Goal: Information Seeking & Learning: Understand process/instructions

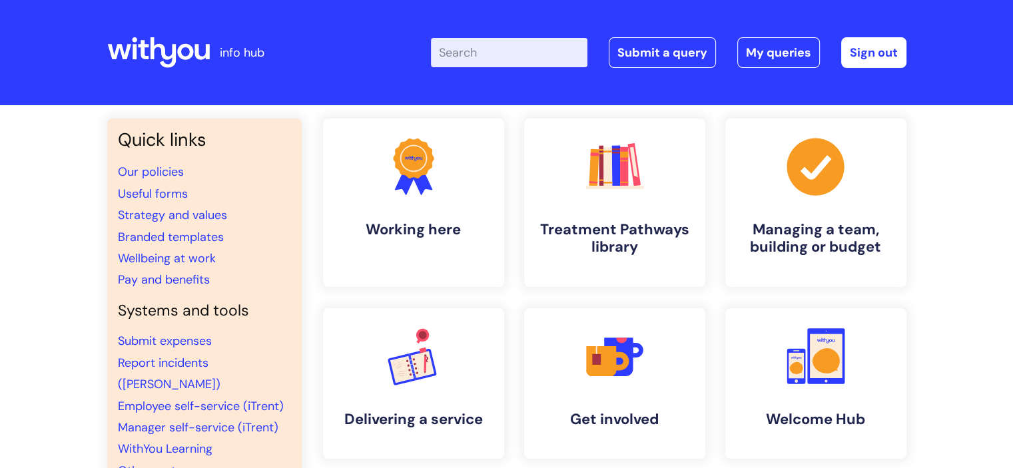
click at [543, 43] on input "Enter your search term here..." at bounding box center [509, 52] width 156 height 29
type input "recording sickness"
click button "Search" at bounding box center [0, 0] width 0 height 0
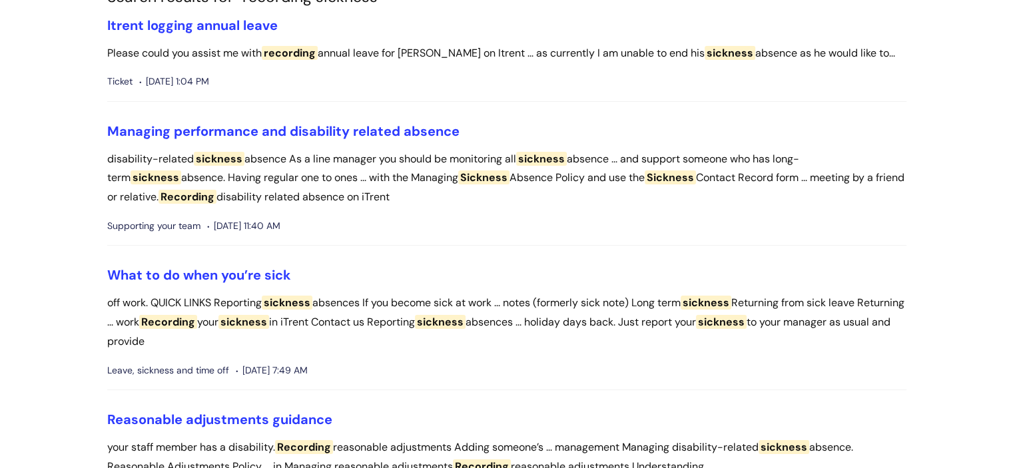
scroll to position [133, 0]
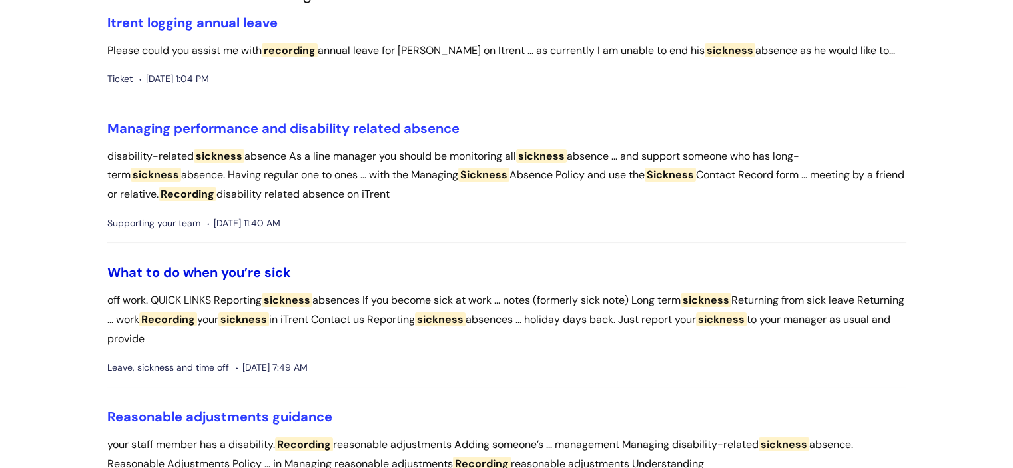
click at [184, 268] on link "What to do when you’re sick" at bounding box center [199, 272] width 184 height 17
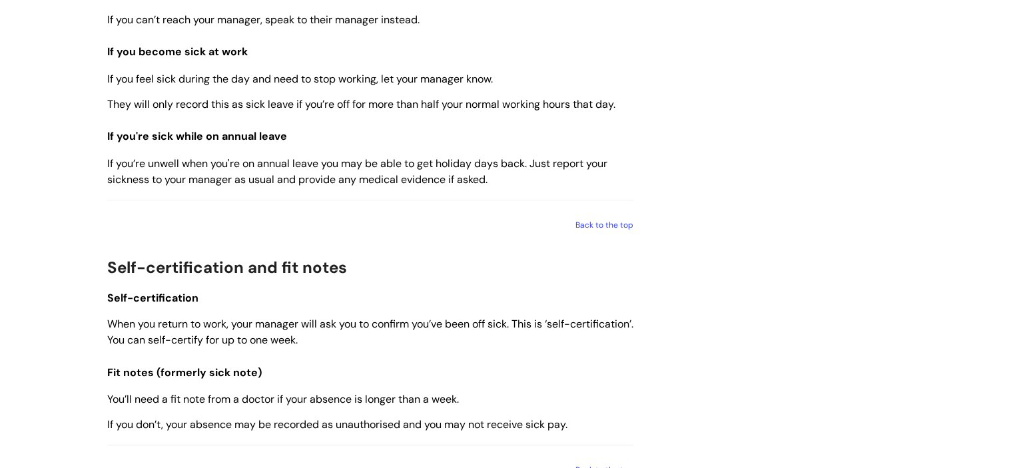
scroll to position [1065, 0]
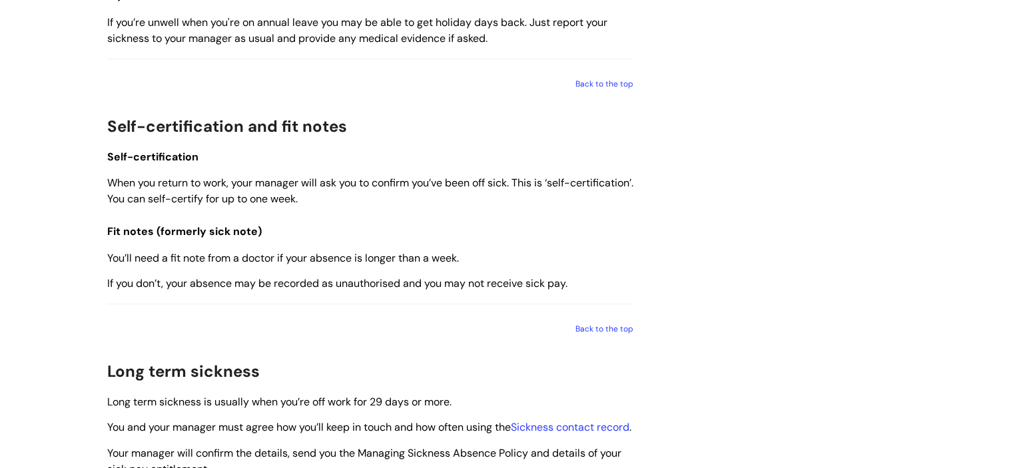
click at [363, 212] on div "Use this when You feel sick and need to take time off work. QUICK LINKS Reporti…" at bounding box center [370, 189] width 526 height 2006
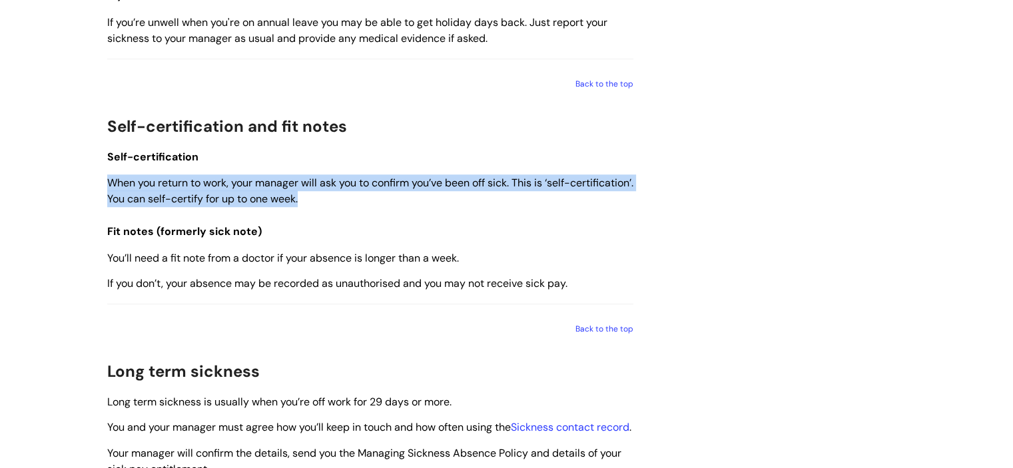
drag, startPoint x: 57, startPoint y: 185, endPoint x: 421, endPoint y: 207, distance: 364.2
click at [421, 207] on div "Info Hub Categories Working here Leave, sickness and time off What to do when y…" at bounding box center [506, 181] width 1013 height 2283
click at [422, 207] on p "When you return to work, your manager will ask you to confirm you’ve been off s…" at bounding box center [370, 190] width 526 height 33
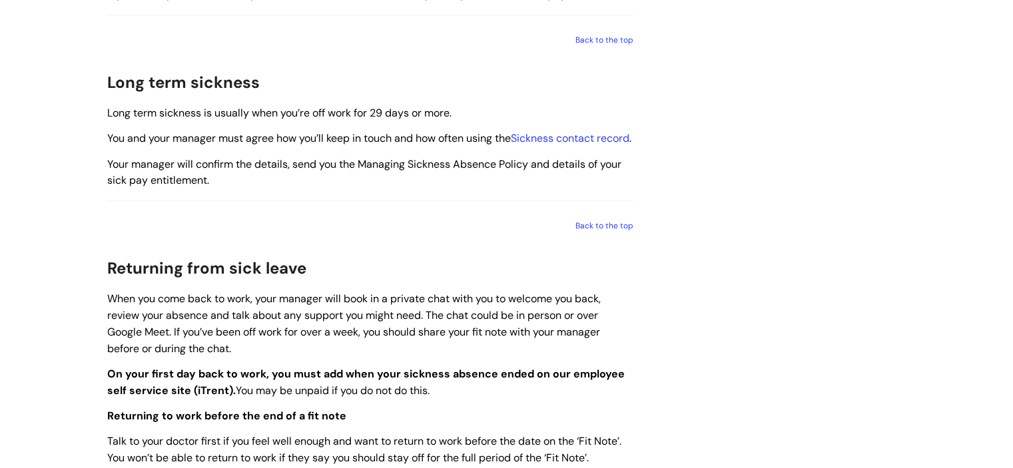
scroll to position [1531, 0]
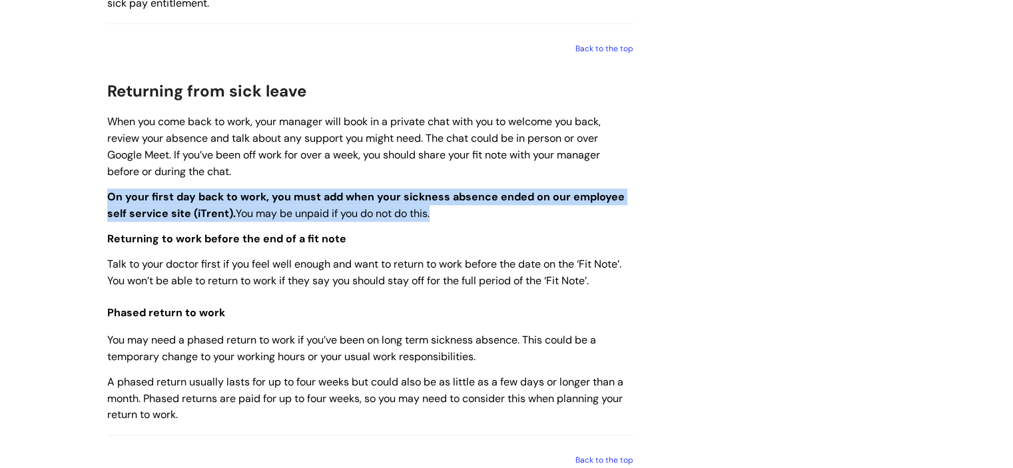
drag, startPoint x: 478, startPoint y: 226, endPoint x: 103, endPoint y: 210, distance: 375.9
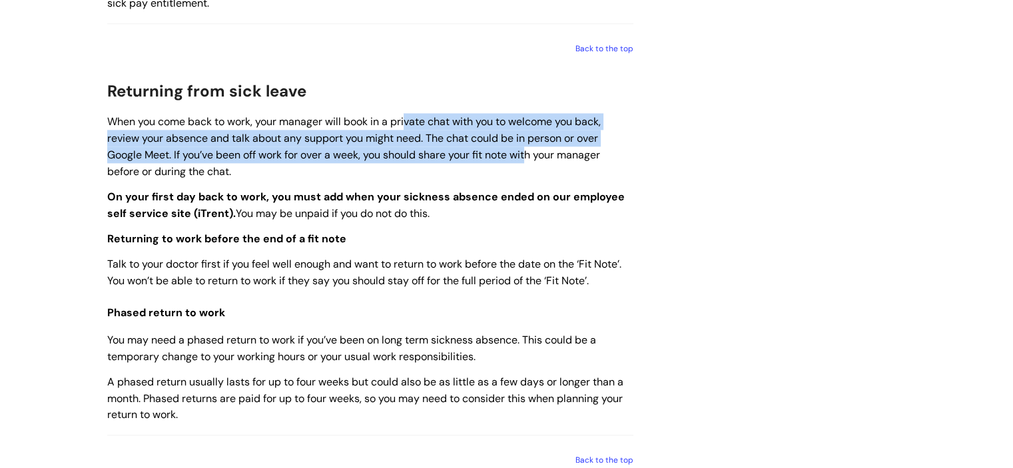
drag, startPoint x: 509, startPoint y: 138, endPoint x: 531, endPoint y: 175, distance: 43.6
click at [531, 175] on span "When you come back to work, your manager will book in a private chat with you t…" at bounding box center [353, 146] width 493 height 63
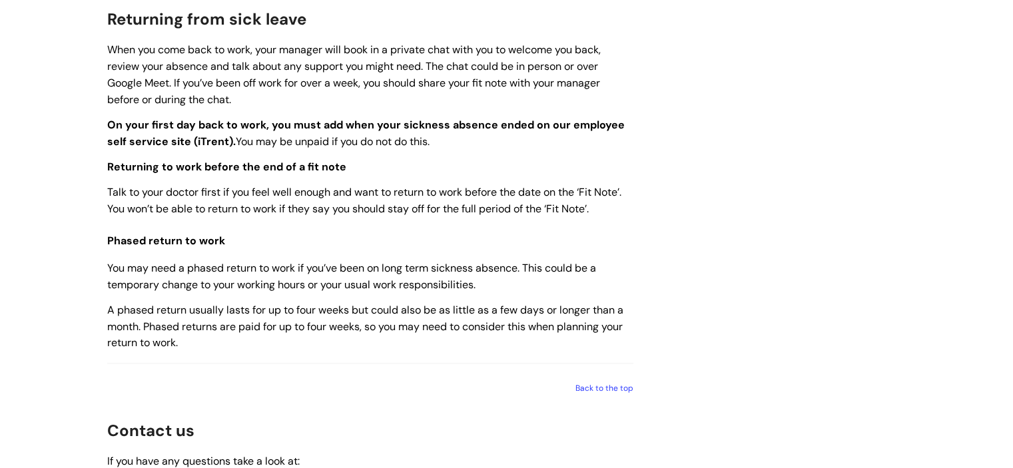
scroll to position [1598, 0]
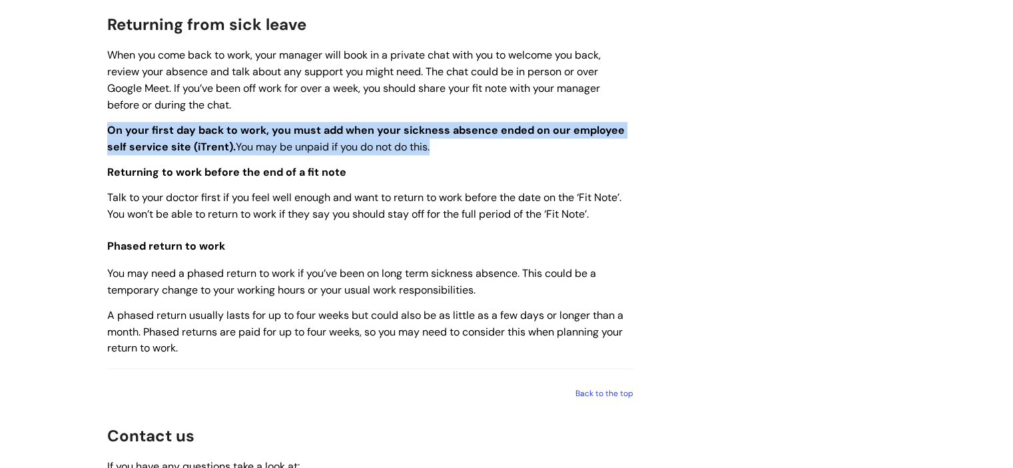
drag, startPoint x: 467, startPoint y: 169, endPoint x: 58, endPoint y: 151, distance: 409.9
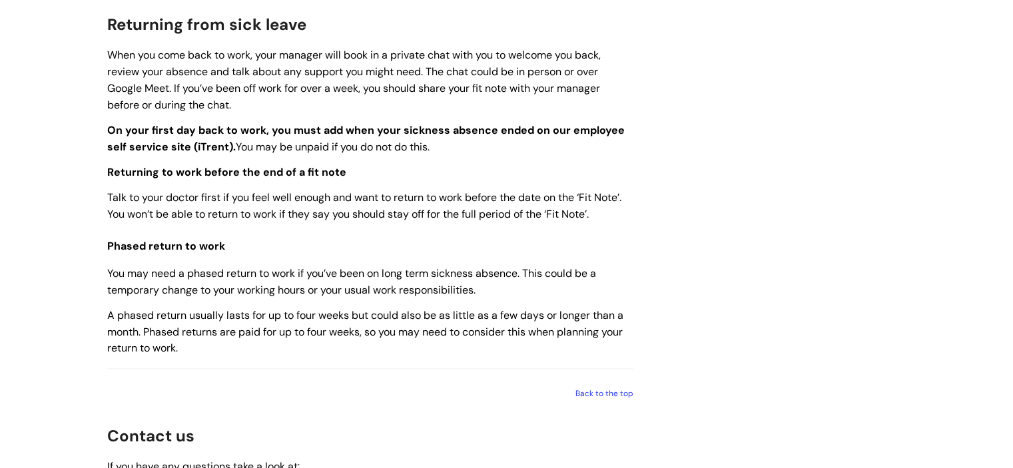
click at [386, 153] on strong "On your first day back to work, you must add when your sickness absence ended o…" at bounding box center [365, 138] width 517 height 31
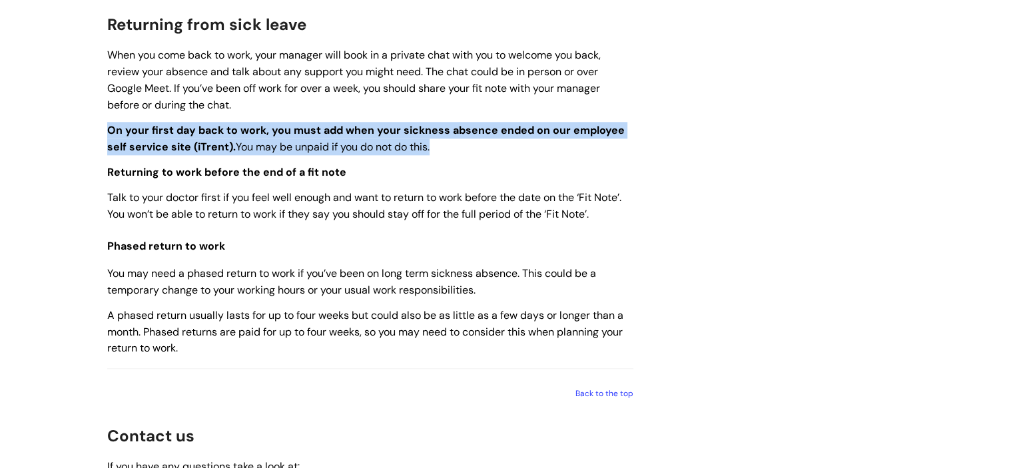
drag, startPoint x: 447, startPoint y: 163, endPoint x: 105, endPoint y: 154, distance: 342.4
copy span "On your first day back to work, you must add when your sickness absence ended o…"
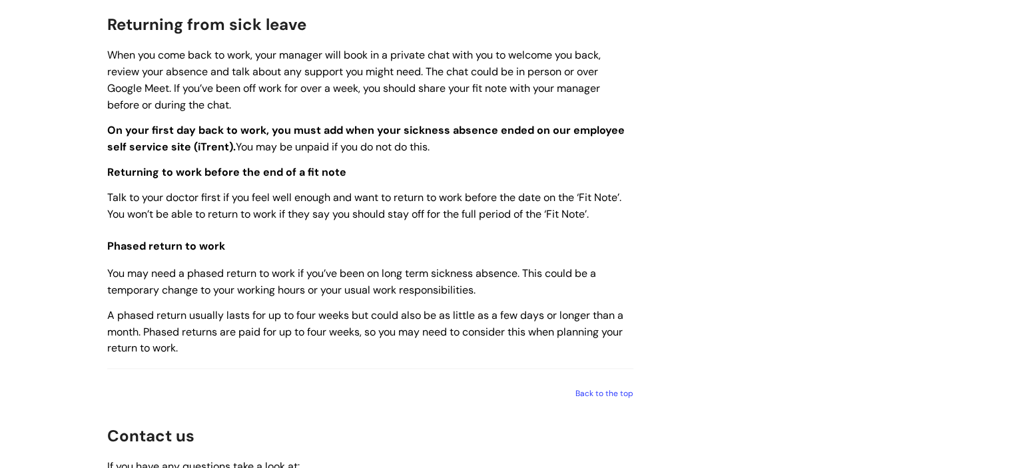
click at [465, 221] on span "Talk to your doctor first if you feel well enough and want to return to work be…" at bounding box center [364, 205] width 514 height 31
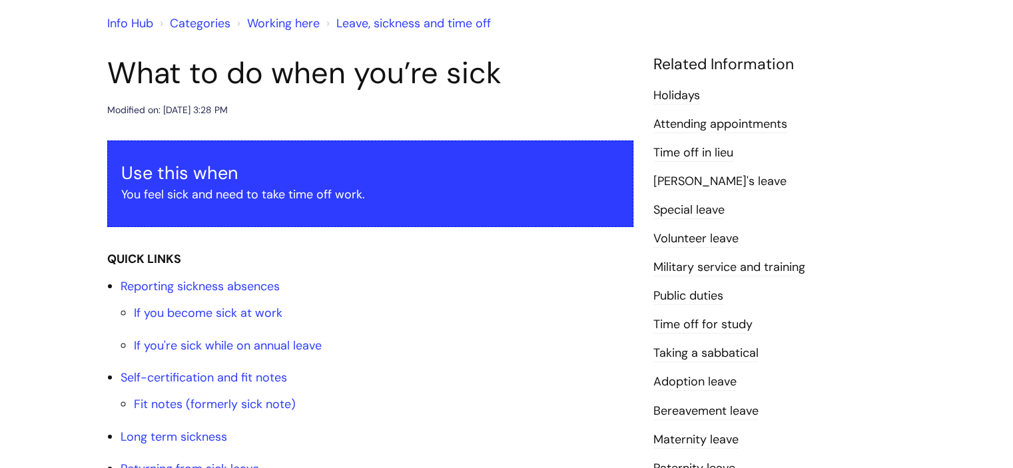
scroll to position [0, 0]
